Goal: Task Accomplishment & Management: Manage account settings

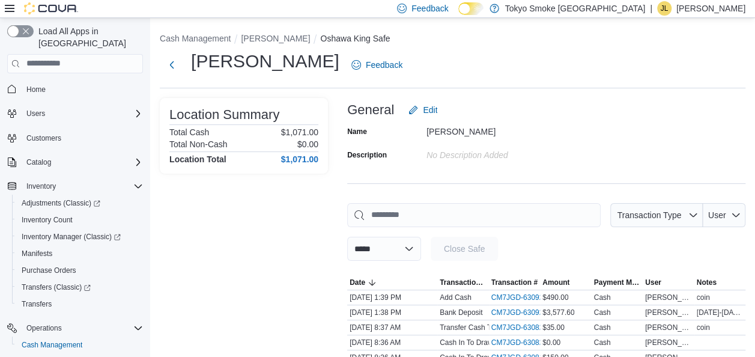
scroll to position [97, 0]
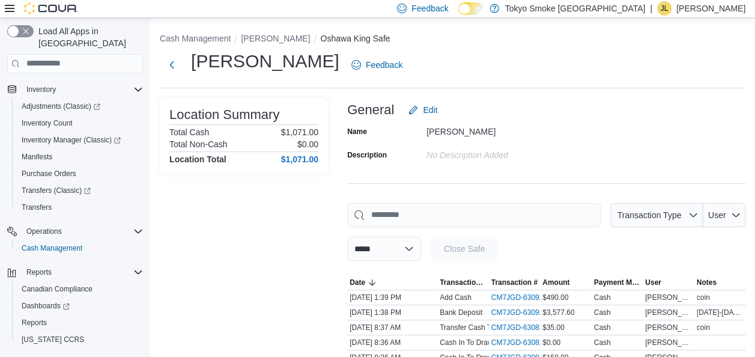
click at [703, 11] on p "[PERSON_NAME]" at bounding box center [710, 8] width 69 height 14
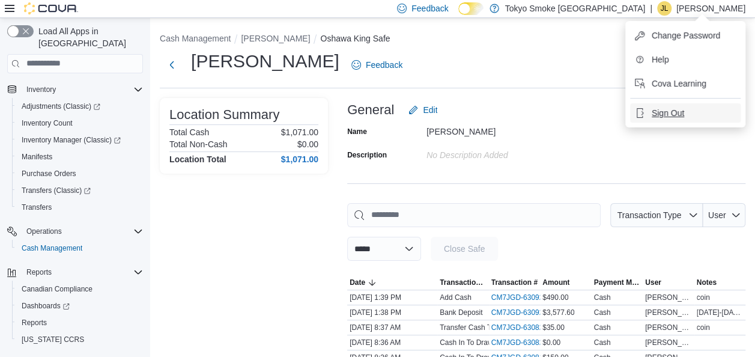
click at [676, 112] on span "Sign Out" at bounding box center [668, 113] width 32 height 12
